Goal: Information Seeking & Learning: Find specific page/section

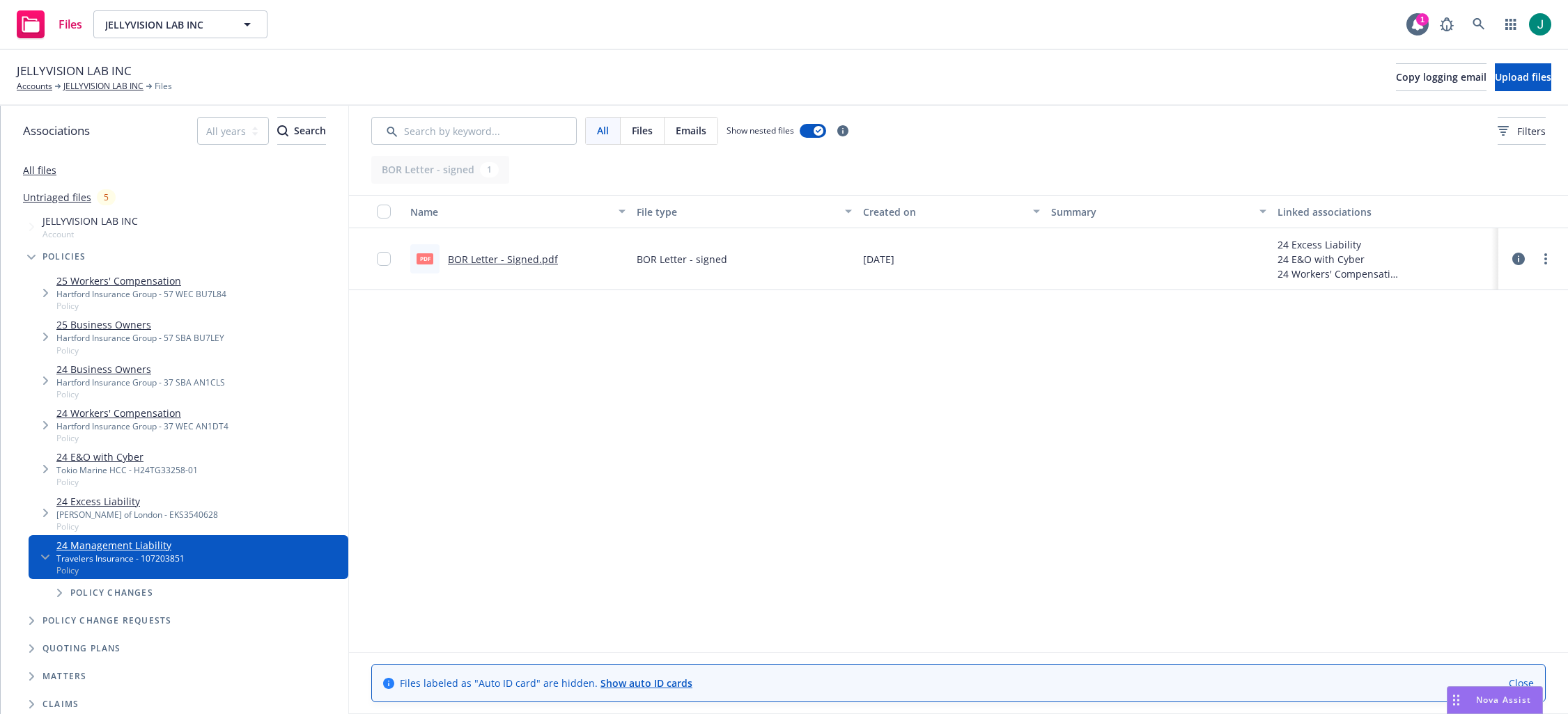
click at [831, 80] on div "JELLYVISION LAB INC Accounts JELLYVISION LAB INC Files Copy logging email Uploa…" at bounding box center [784, 77] width 1534 height 30
click at [101, 80] on link "JELLYVISION LAB INC" at bounding box center [103, 86] width 80 height 12
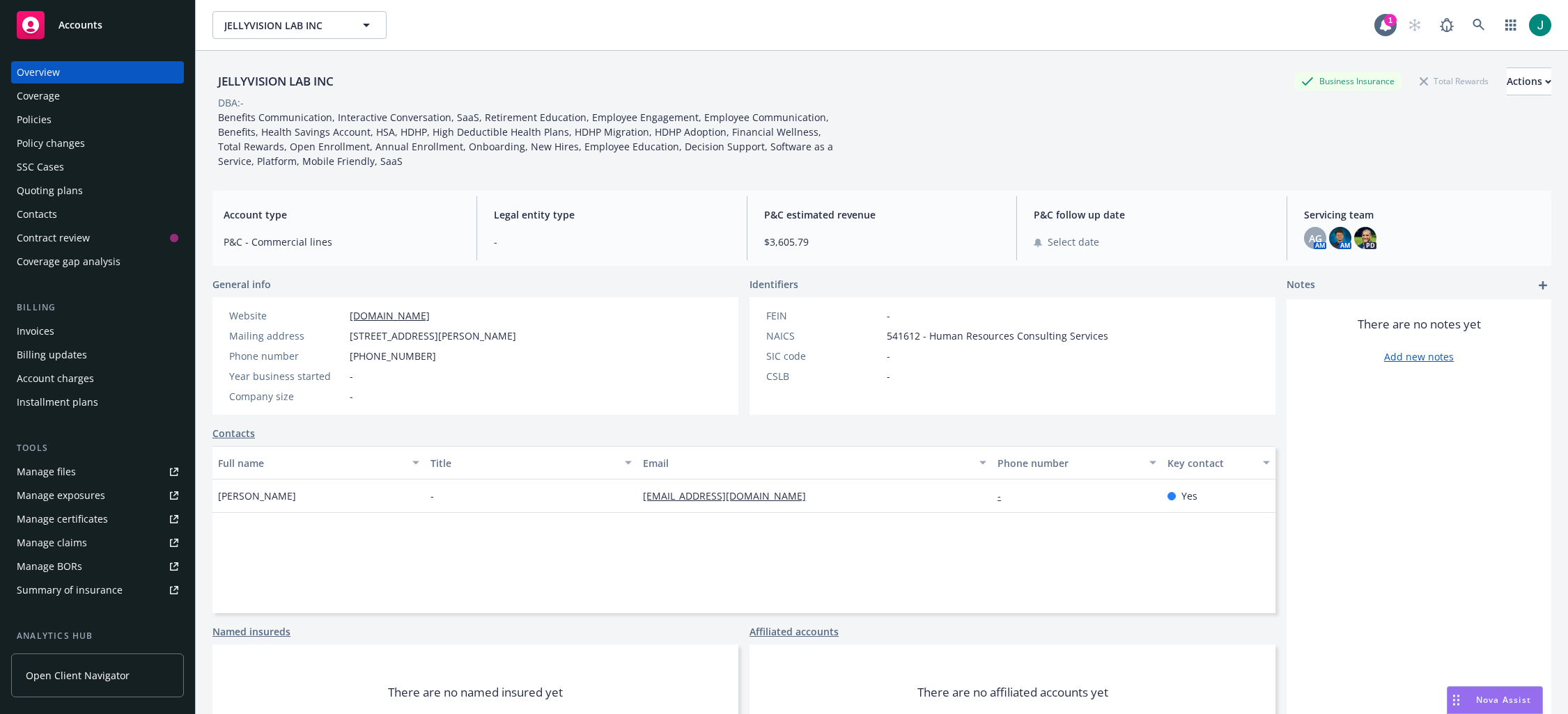
click at [42, 193] on div "Quoting plans" at bounding box center [49, 191] width 66 height 22
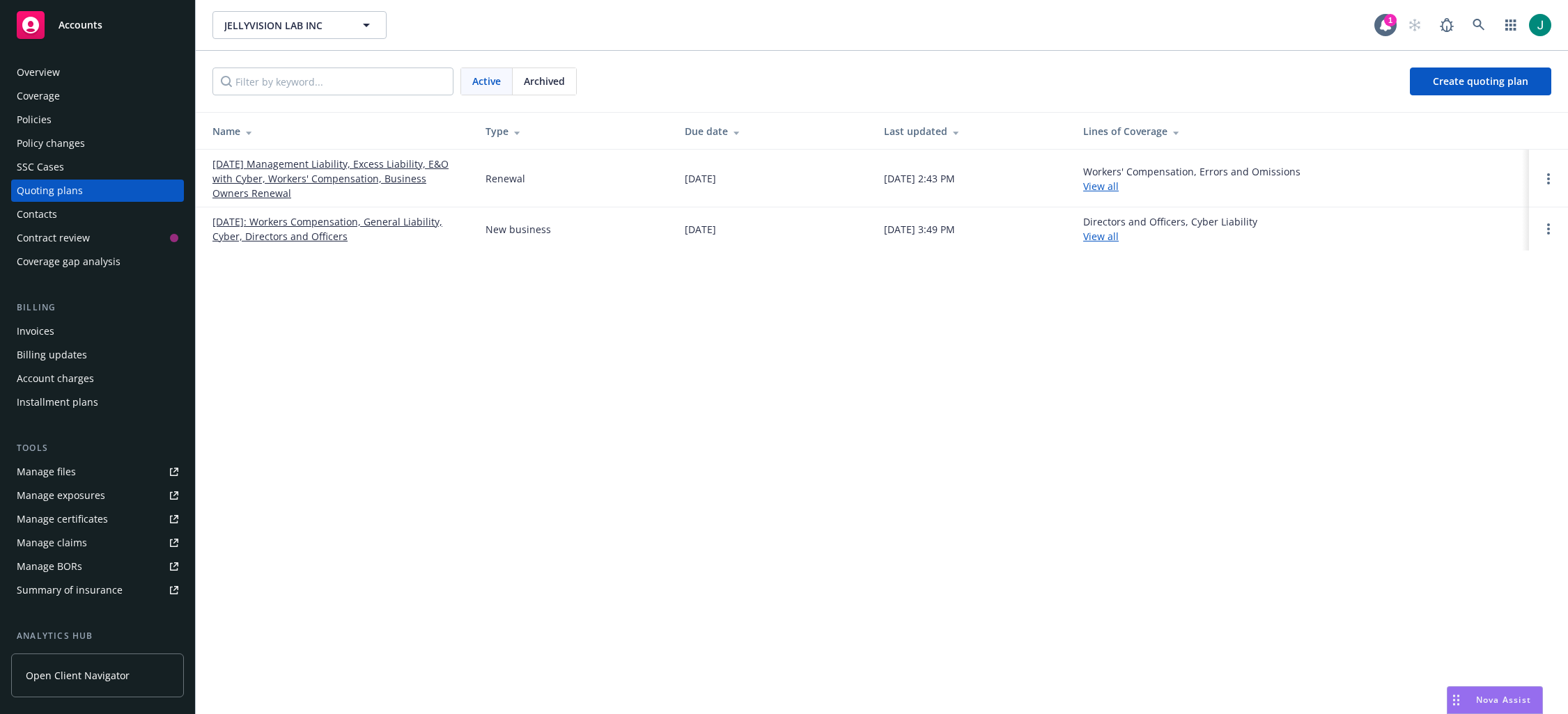
click at [367, 177] on link "09/01/25 Management Liability, Excess Liability, E&O with Cyber, Workers' Compe…" at bounding box center [338, 178] width 251 height 44
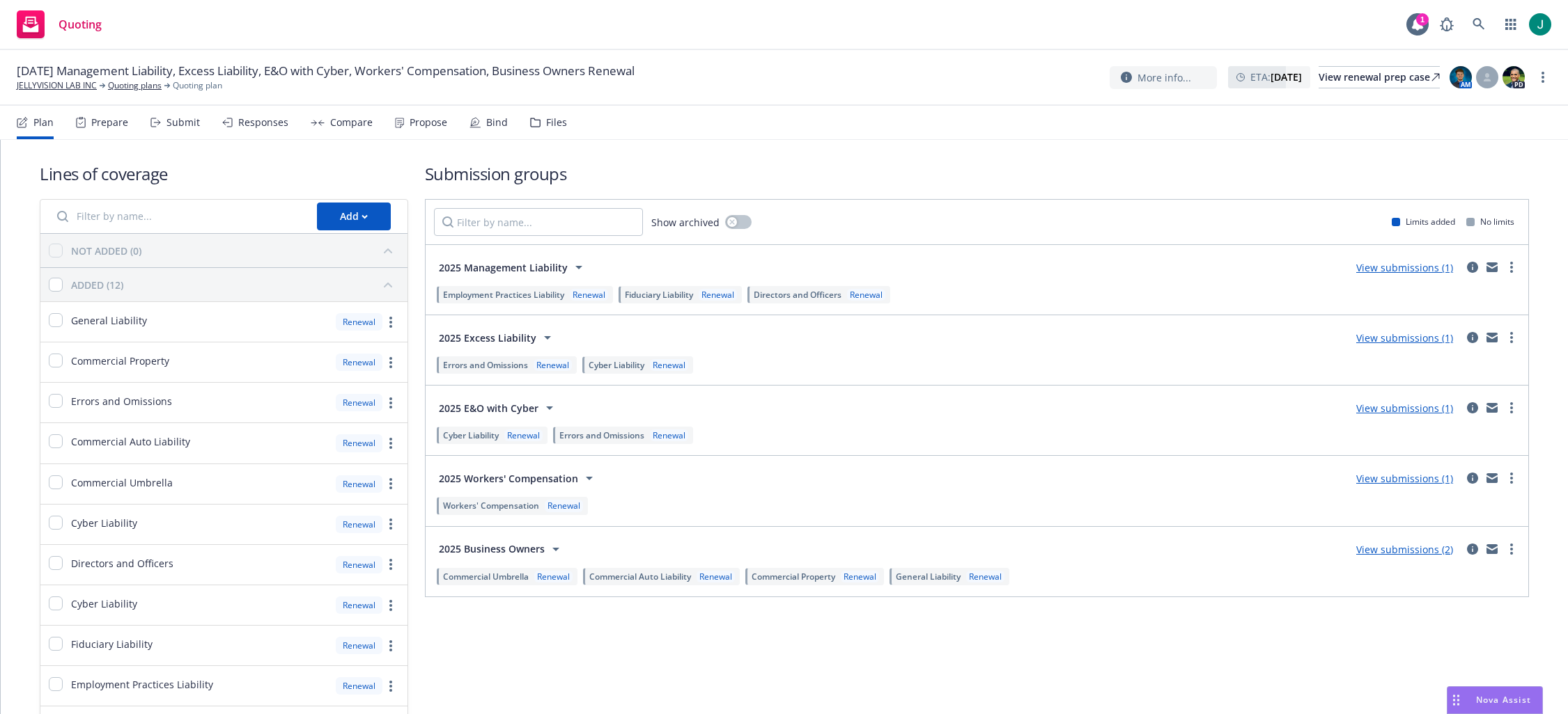
click at [550, 118] on div "Files" at bounding box center [556, 122] width 21 height 11
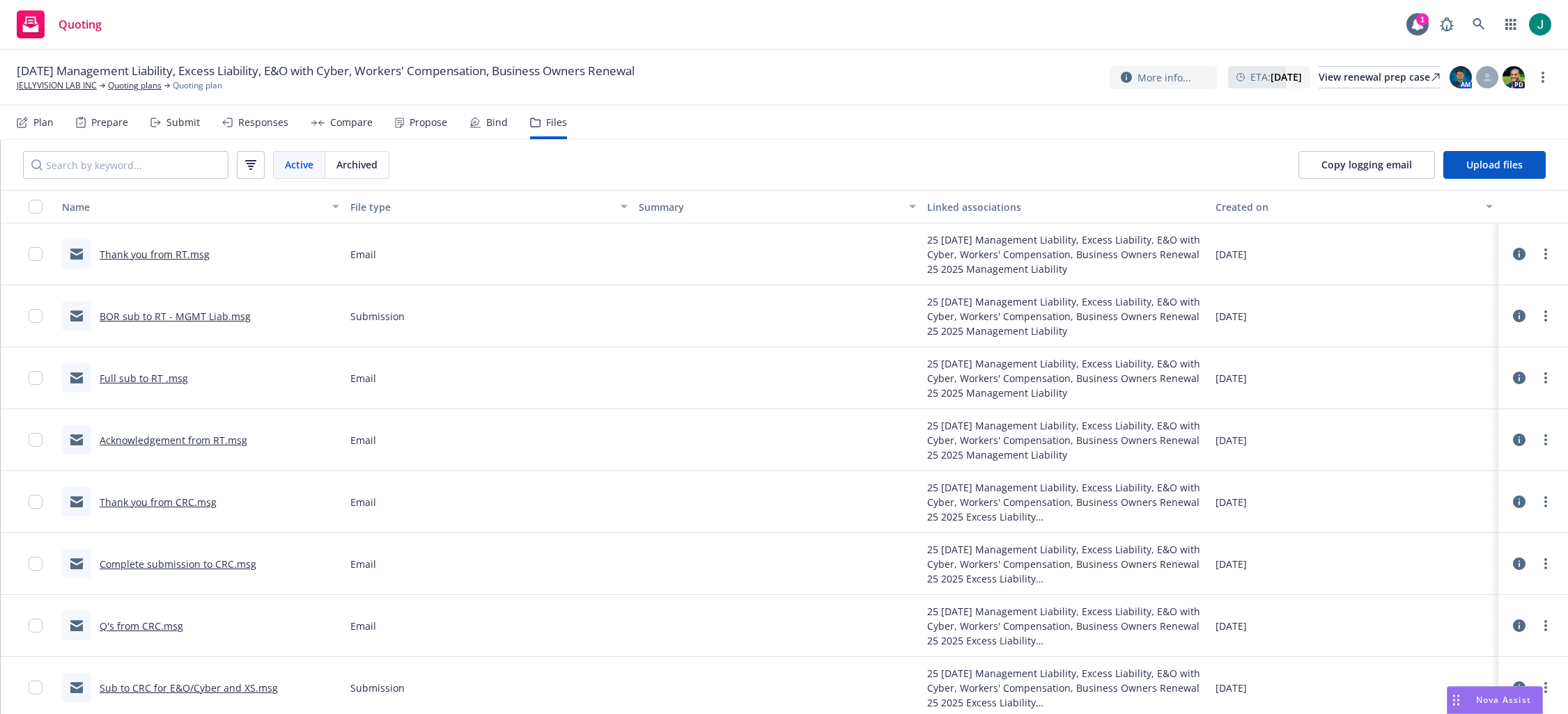
click at [170, 253] on link "Thank you from RT.msg" at bounding box center [154, 254] width 110 height 13
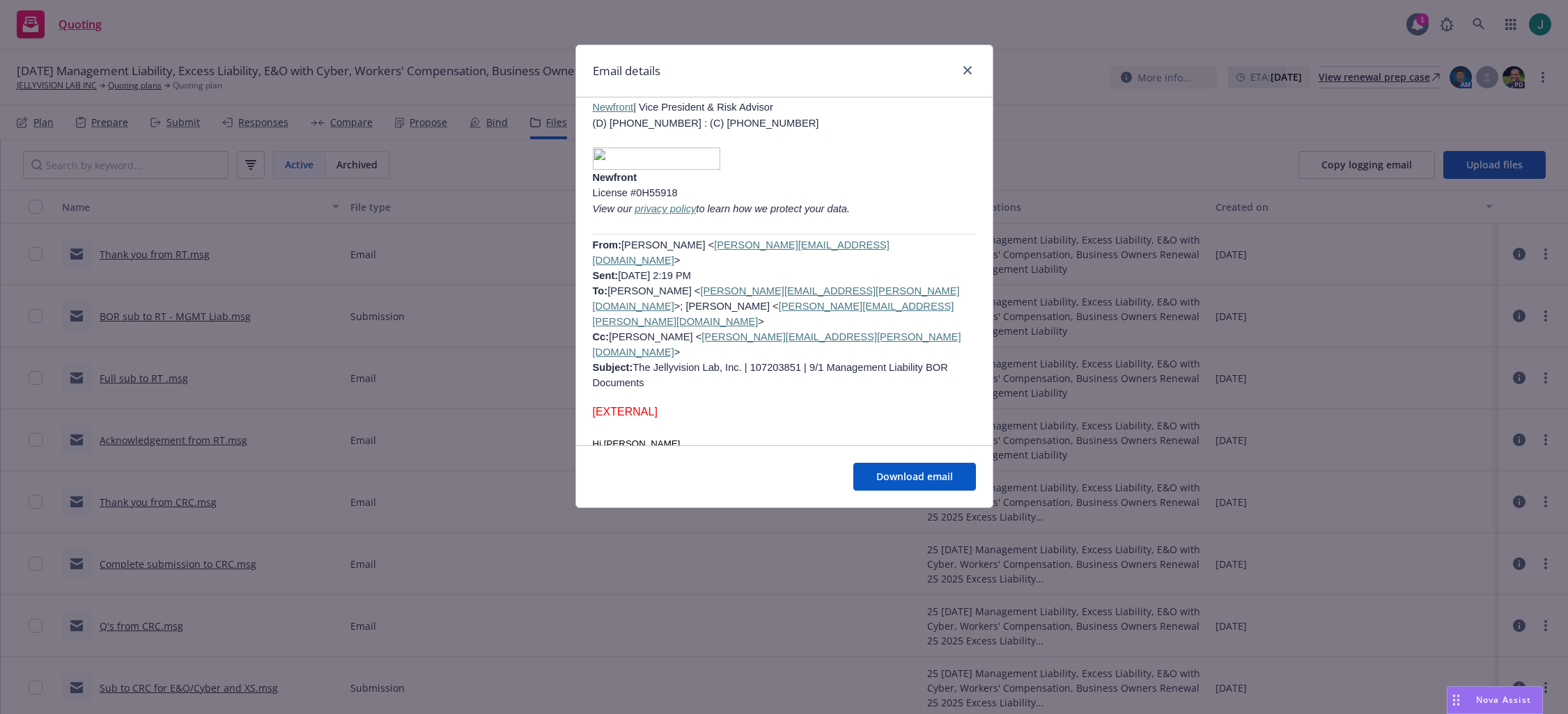
scroll to position [936, 0]
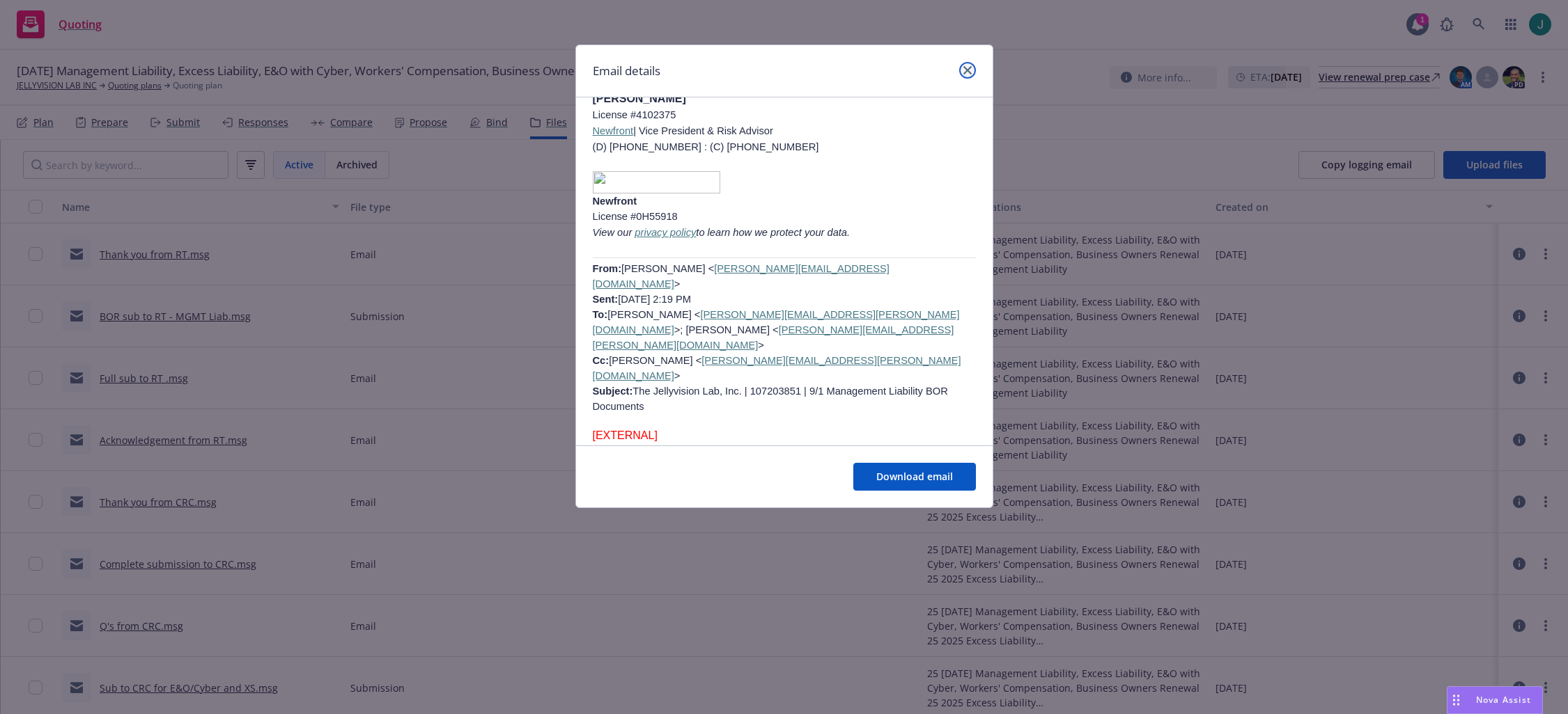
click at [967, 72] on icon "close" at bounding box center [968, 70] width 9 height 9
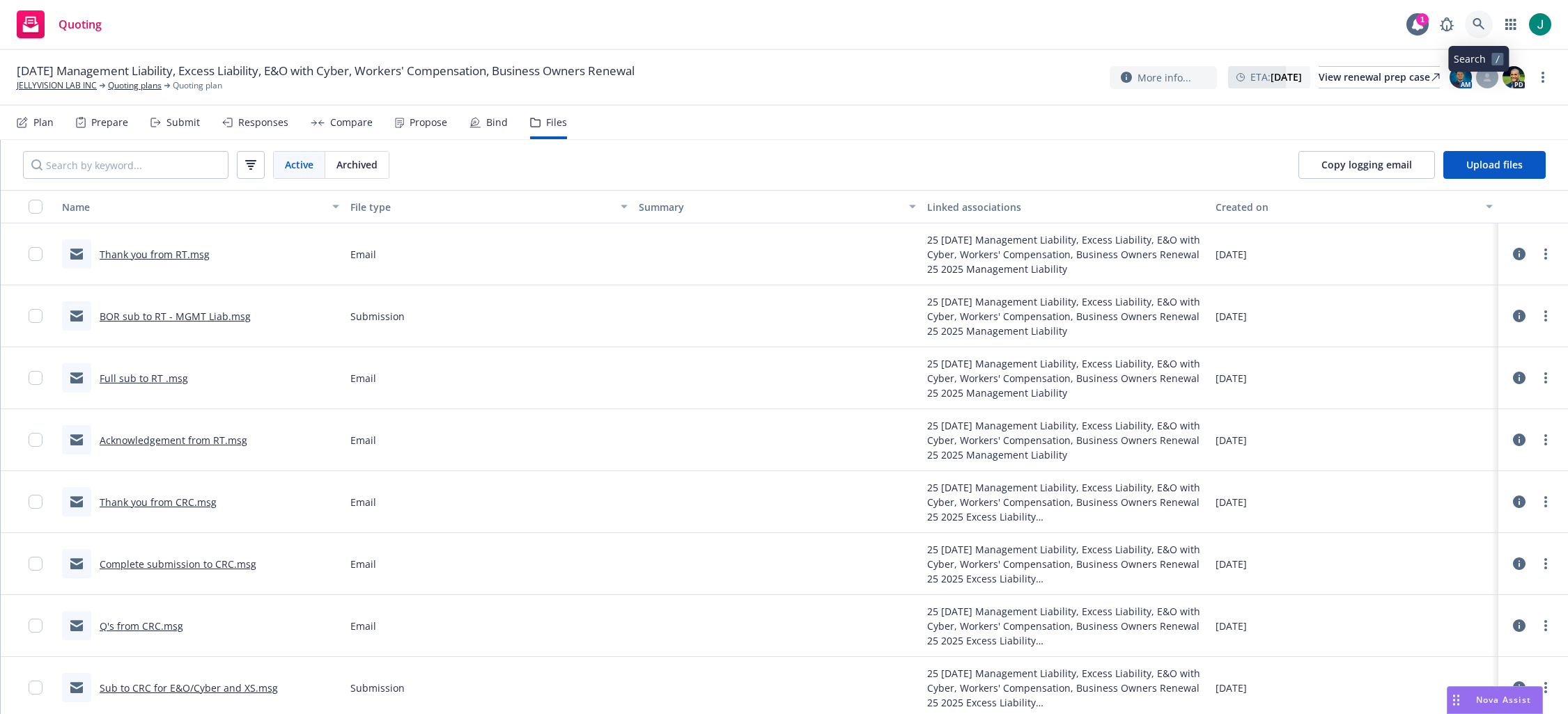
click at [1479, 19] on icon at bounding box center [1478, 24] width 12 height 12
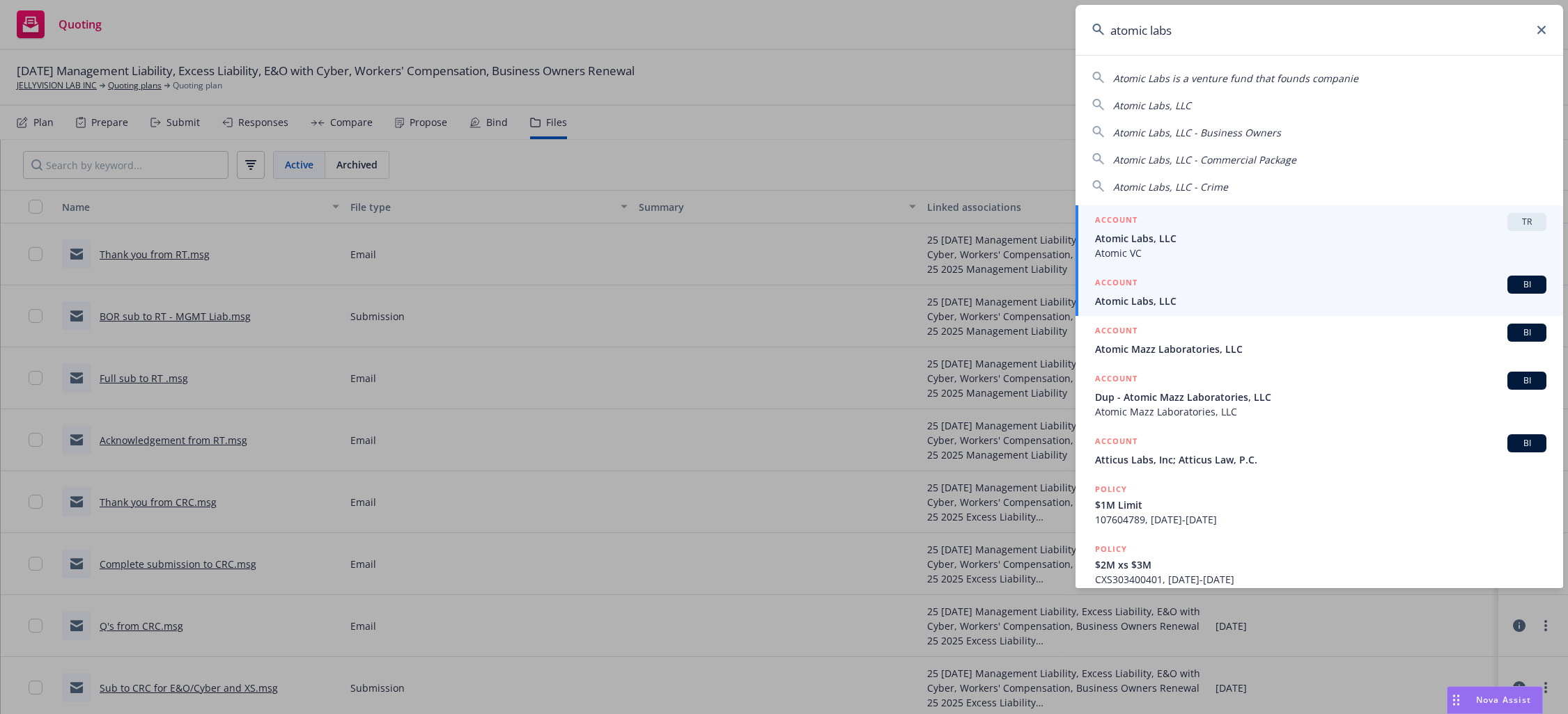
type input "atomic labs"
click at [1152, 305] on span "Atomic Labs, LLC" at bounding box center [1321, 301] width 451 height 15
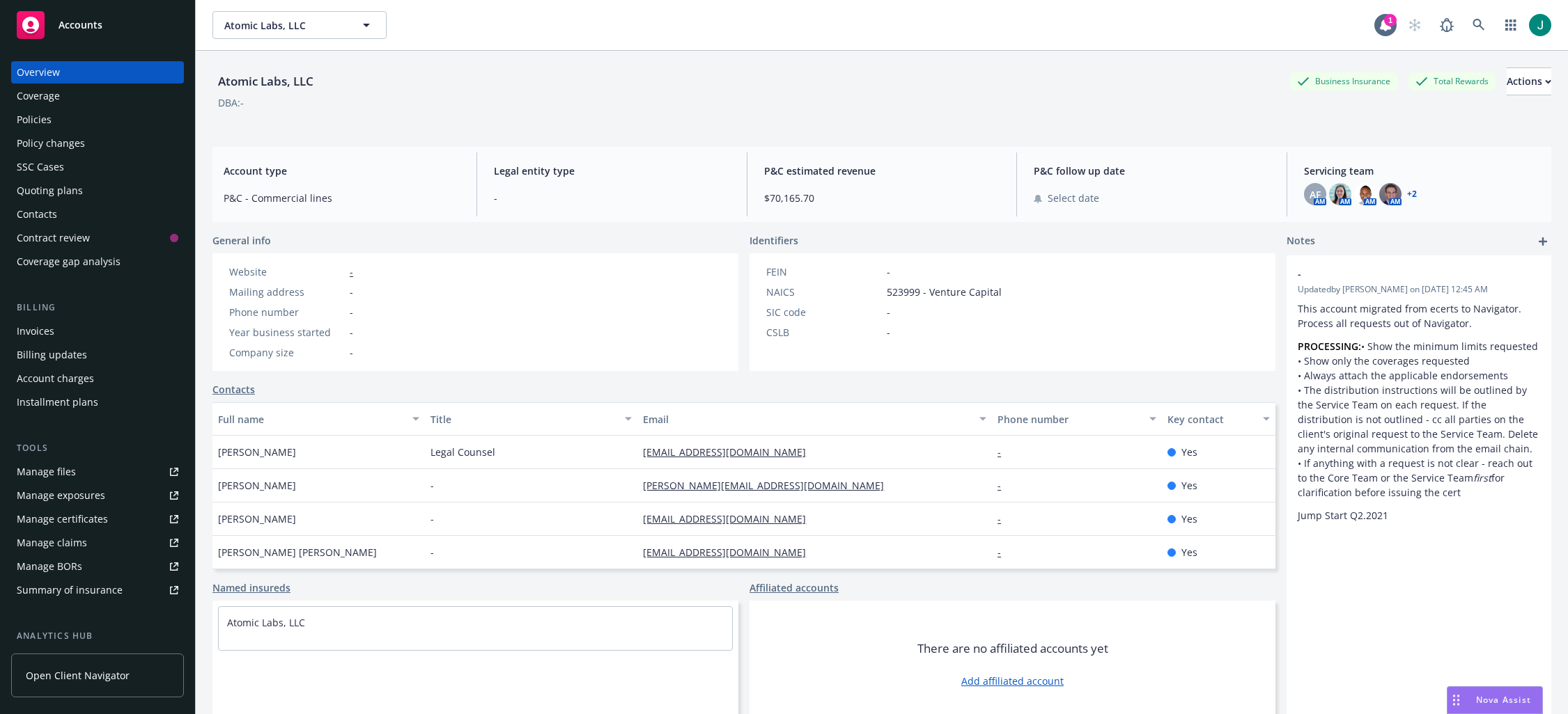
click at [57, 124] on div "Policies" at bounding box center [97, 120] width 162 height 22
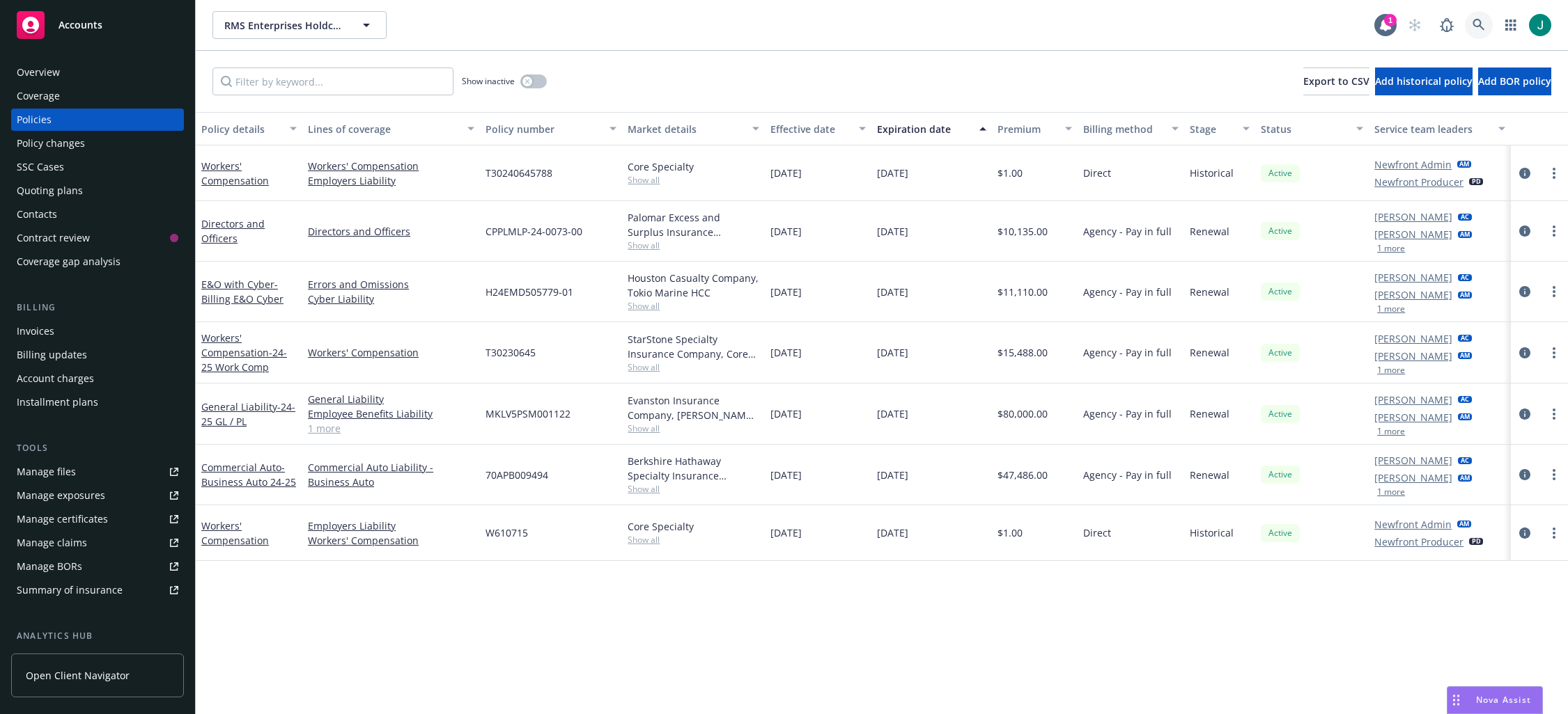
click at [1472, 24] on icon at bounding box center [1478, 25] width 12 height 12
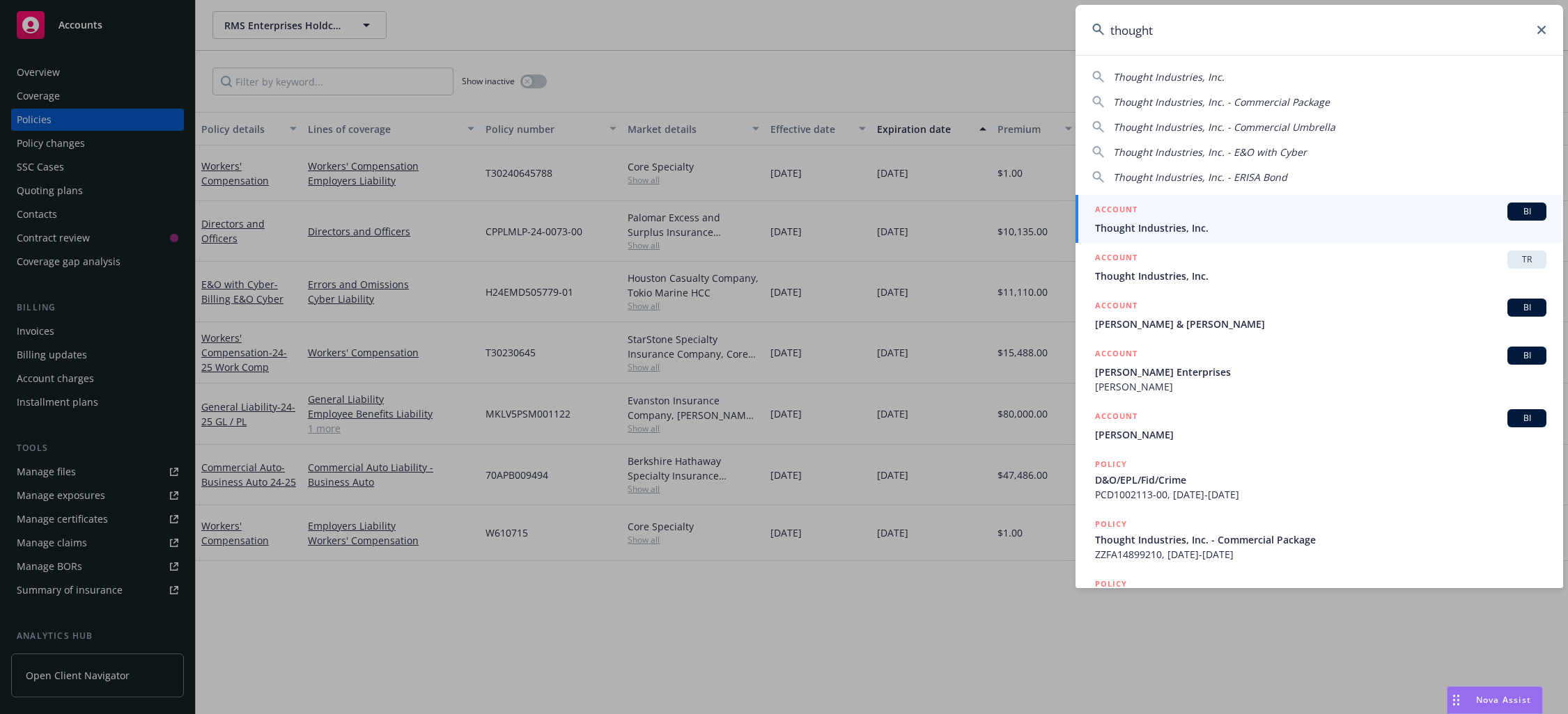
type input "thought"
click at [1225, 221] on span "Thought Industries, Inc." at bounding box center [1321, 227] width 451 height 15
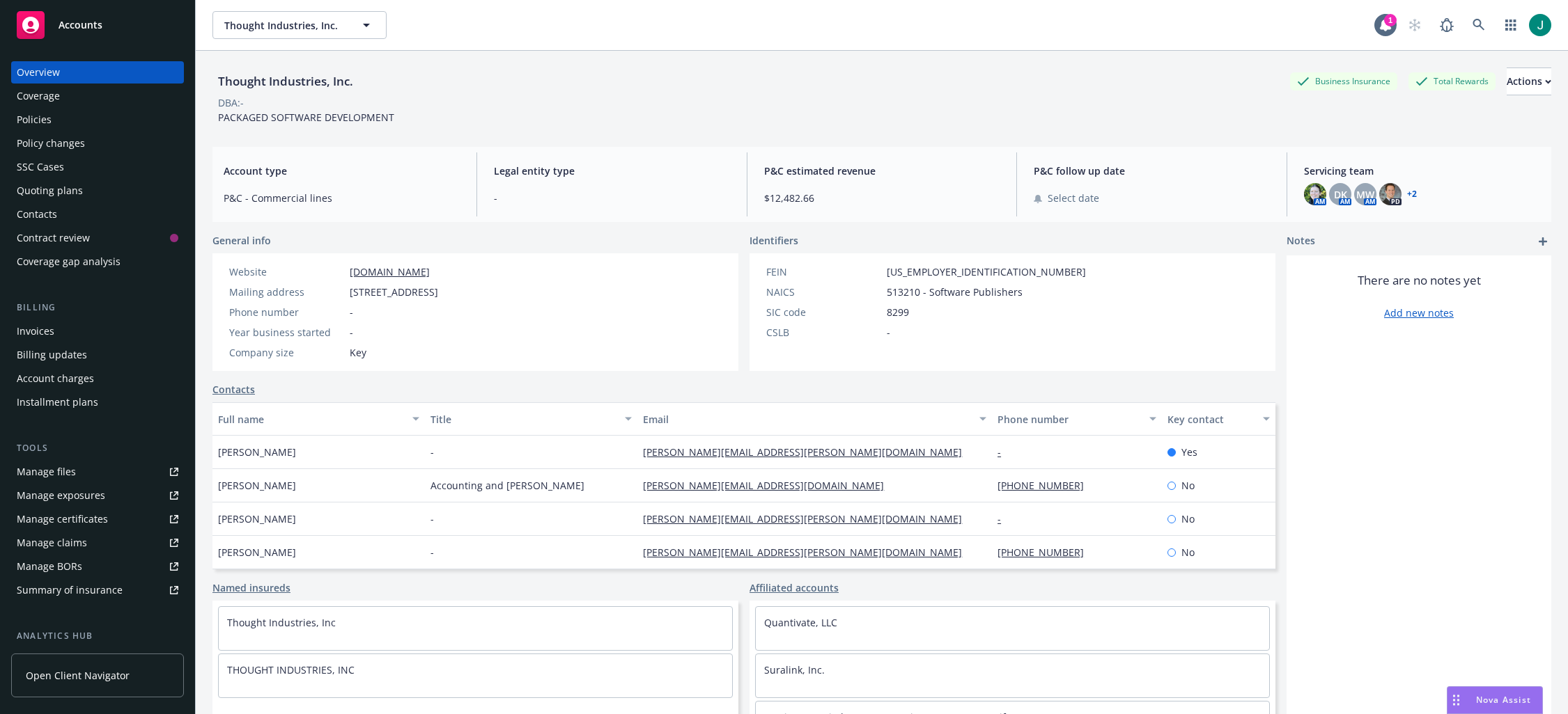
click at [35, 119] on div "Policies" at bounding box center [34, 120] width 35 height 22
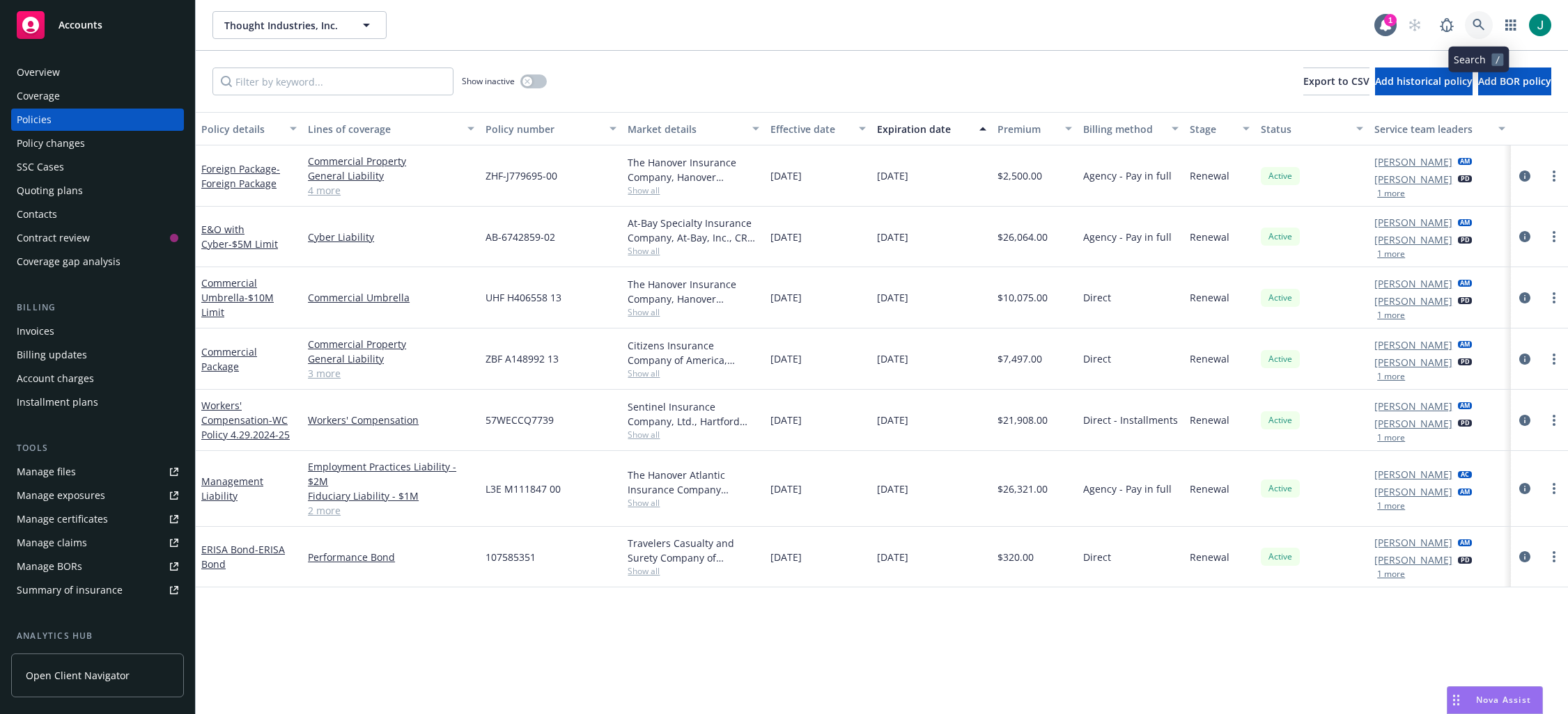
click at [1475, 23] on icon at bounding box center [1478, 25] width 12 height 12
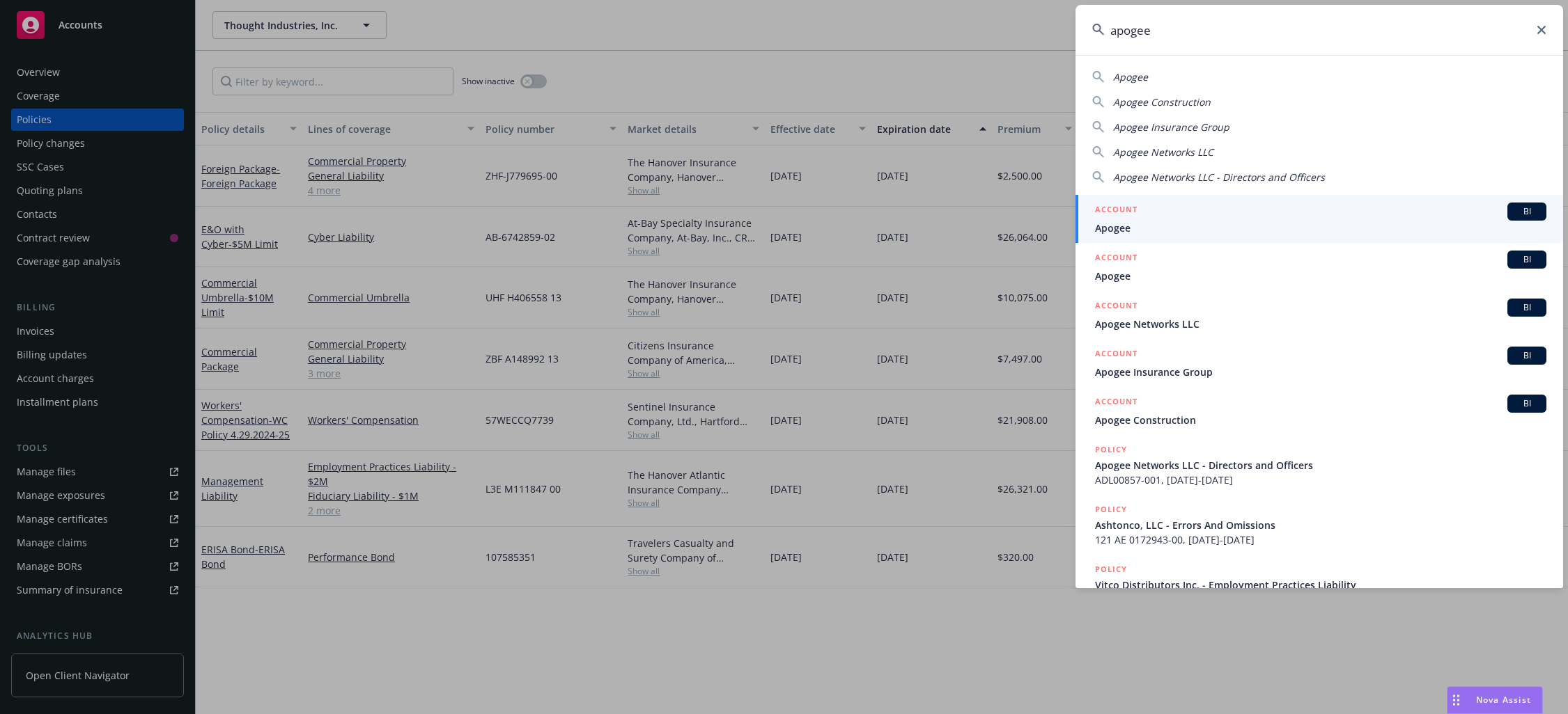
type input "apogee"
click at [1259, 220] on div "ACCOUNT BI" at bounding box center [1321, 211] width 451 height 18
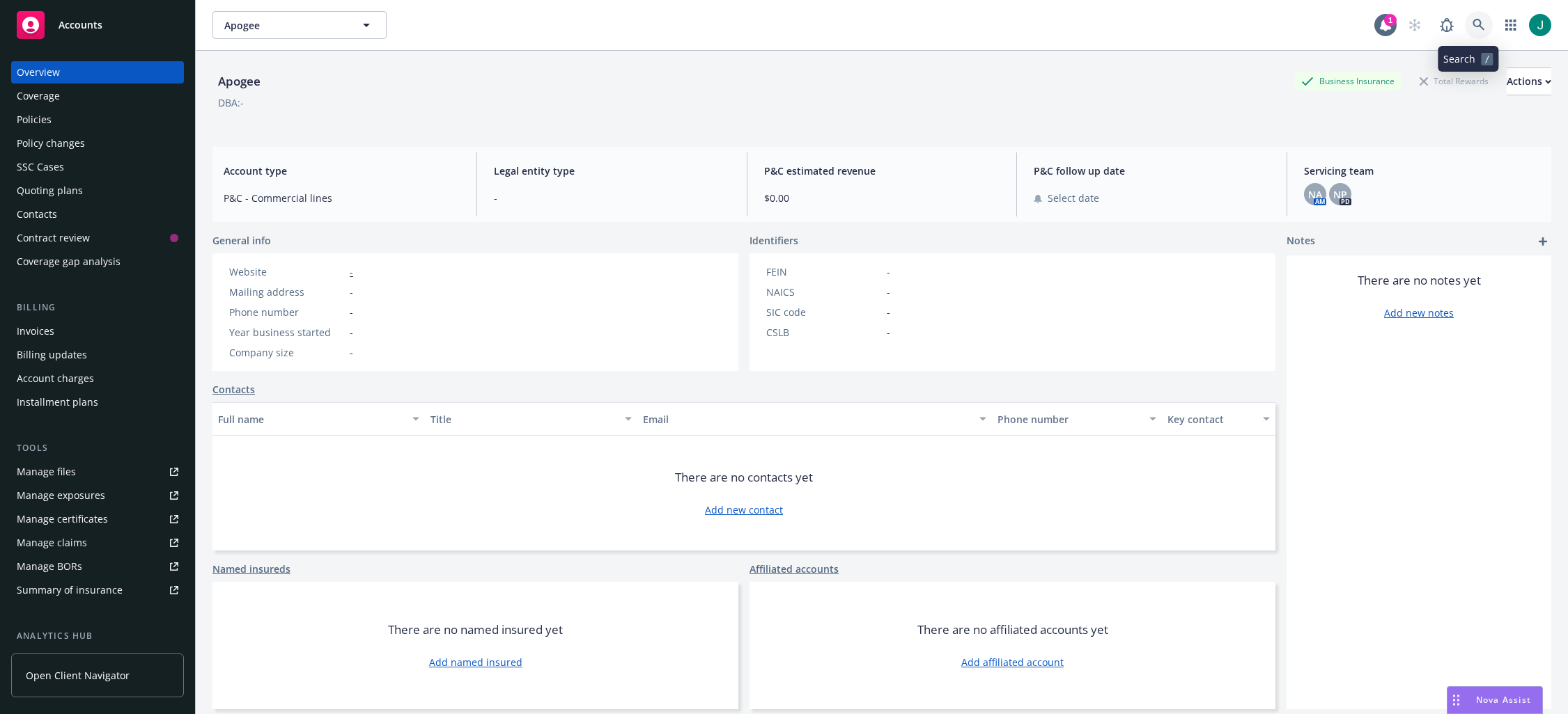
click at [1472, 22] on icon at bounding box center [1478, 25] width 12 height 12
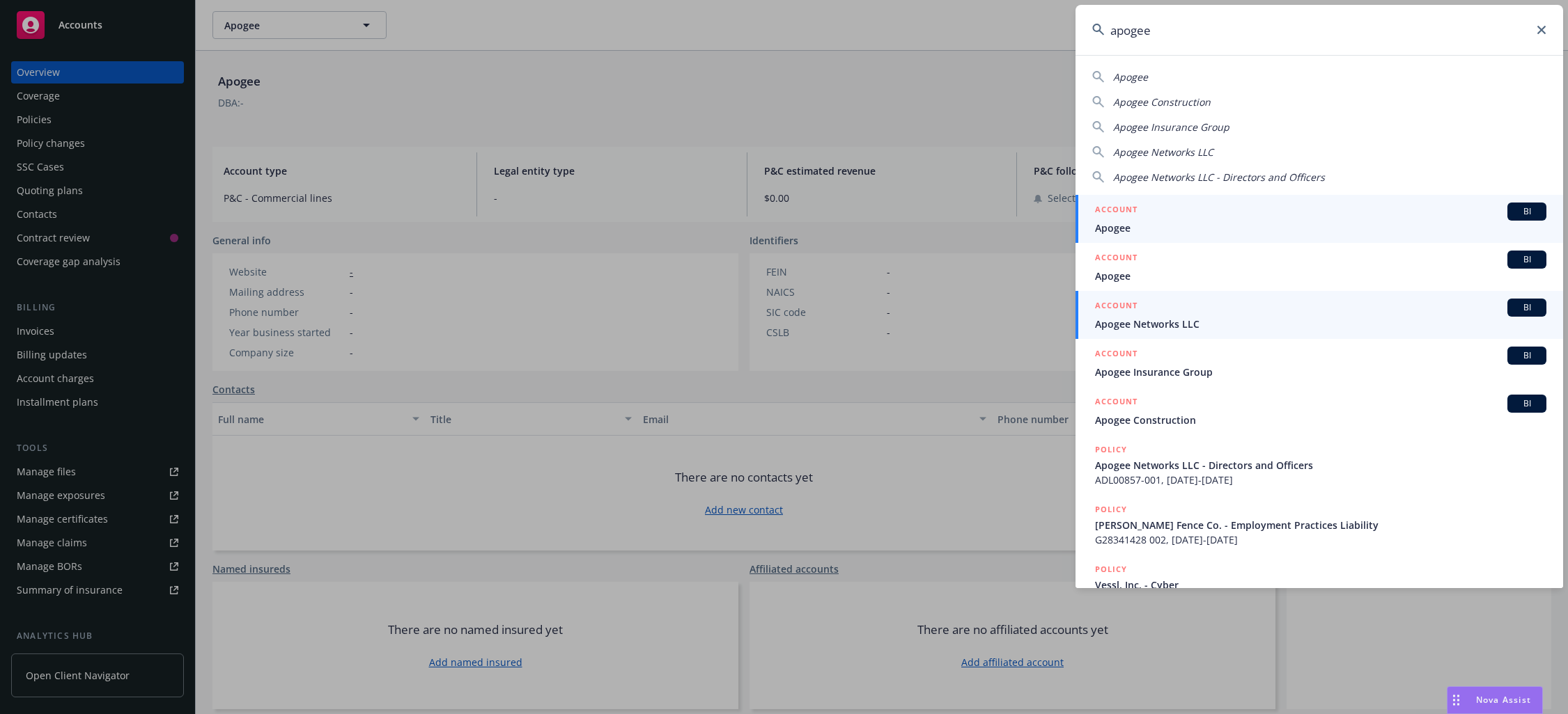
type input "apogee"
click at [1185, 316] on div "ACCOUNT BI" at bounding box center [1321, 307] width 451 height 18
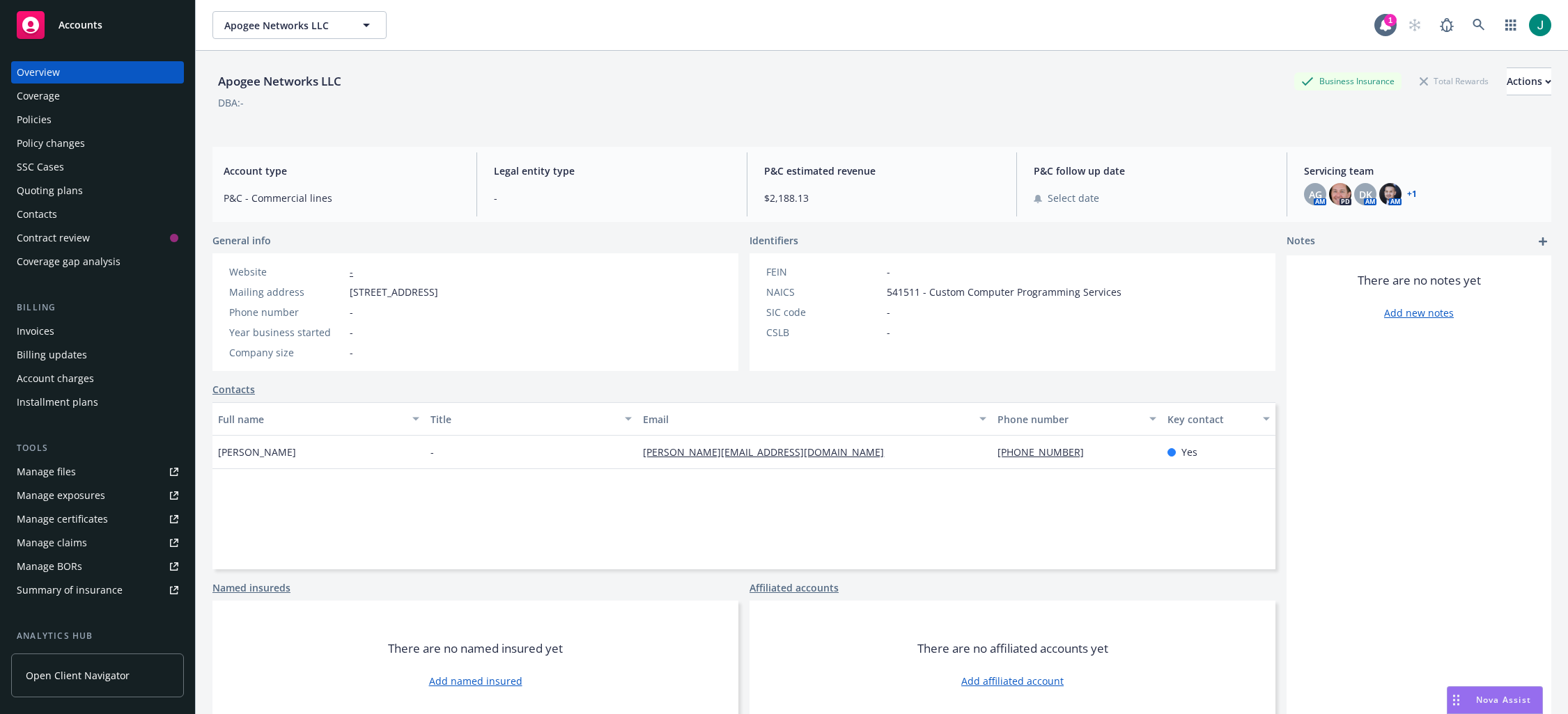
click at [29, 119] on div "Policies" at bounding box center [34, 120] width 35 height 22
